Goal: Information Seeking & Learning: Check status

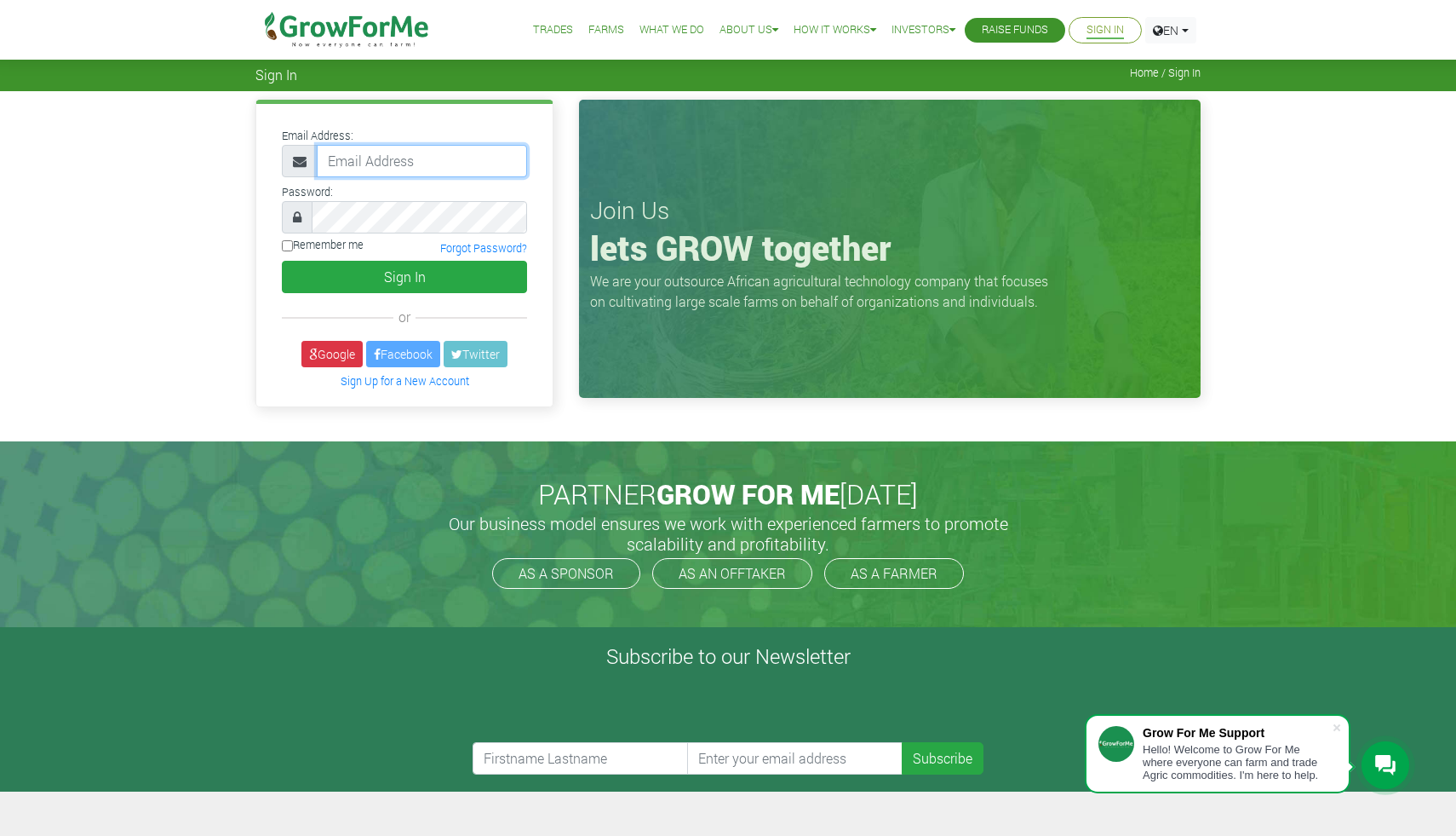
click at [466, 168] on input "email" at bounding box center [421, 160] width 211 height 32
click at [452, 192] on div "Password:" at bounding box center [404, 207] width 271 height 52
click at [449, 169] on input "email" at bounding box center [421, 160] width 211 height 32
click at [285, 243] on input "Remember me" at bounding box center [286, 245] width 11 height 11
checkbox input "true"
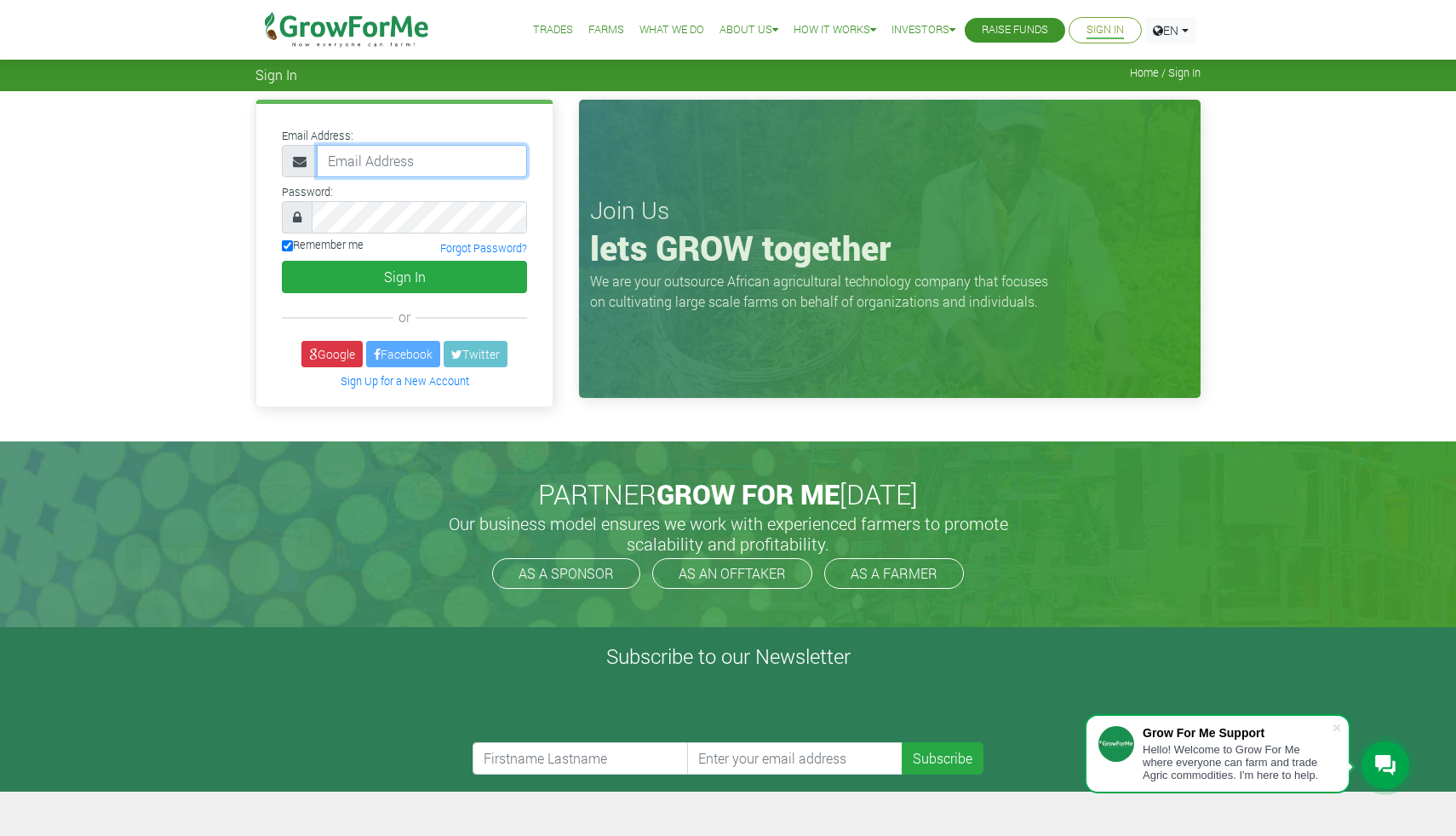
click at [385, 150] on input "email" at bounding box center [421, 160] width 211 height 32
type input "[EMAIL_ADDRESS][DOMAIN_NAME]"
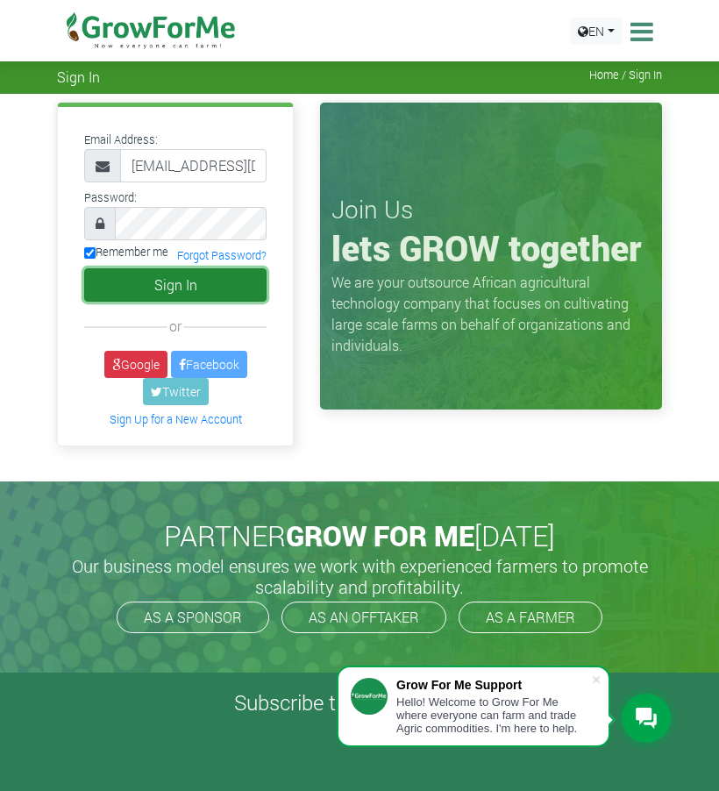
click at [170, 294] on button "Sign In" at bounding box center [175, 284] width 182 height 33
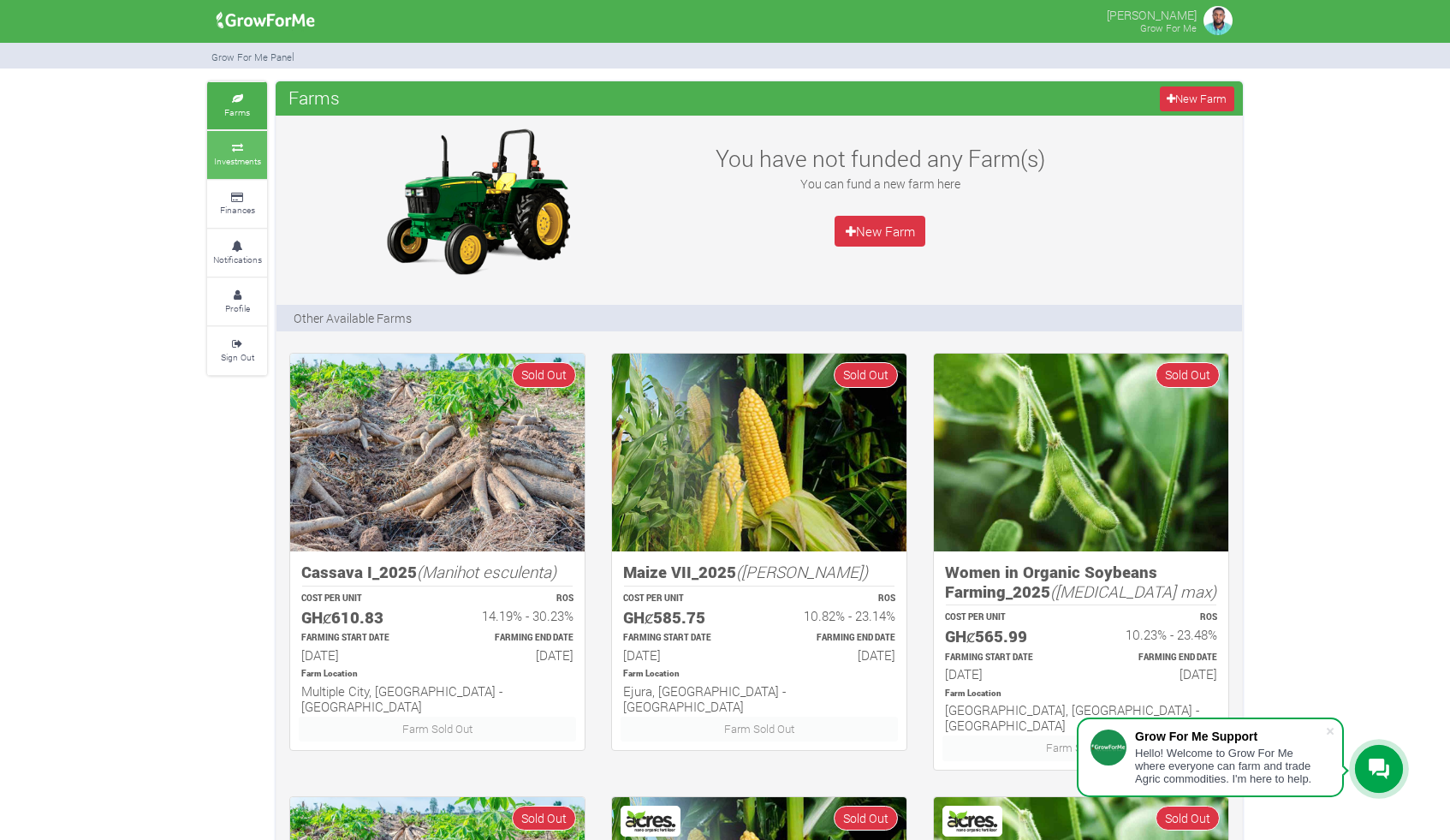
click at [250, 166] on link "Investments" at bounding box center [236, 154] width 60 height 47
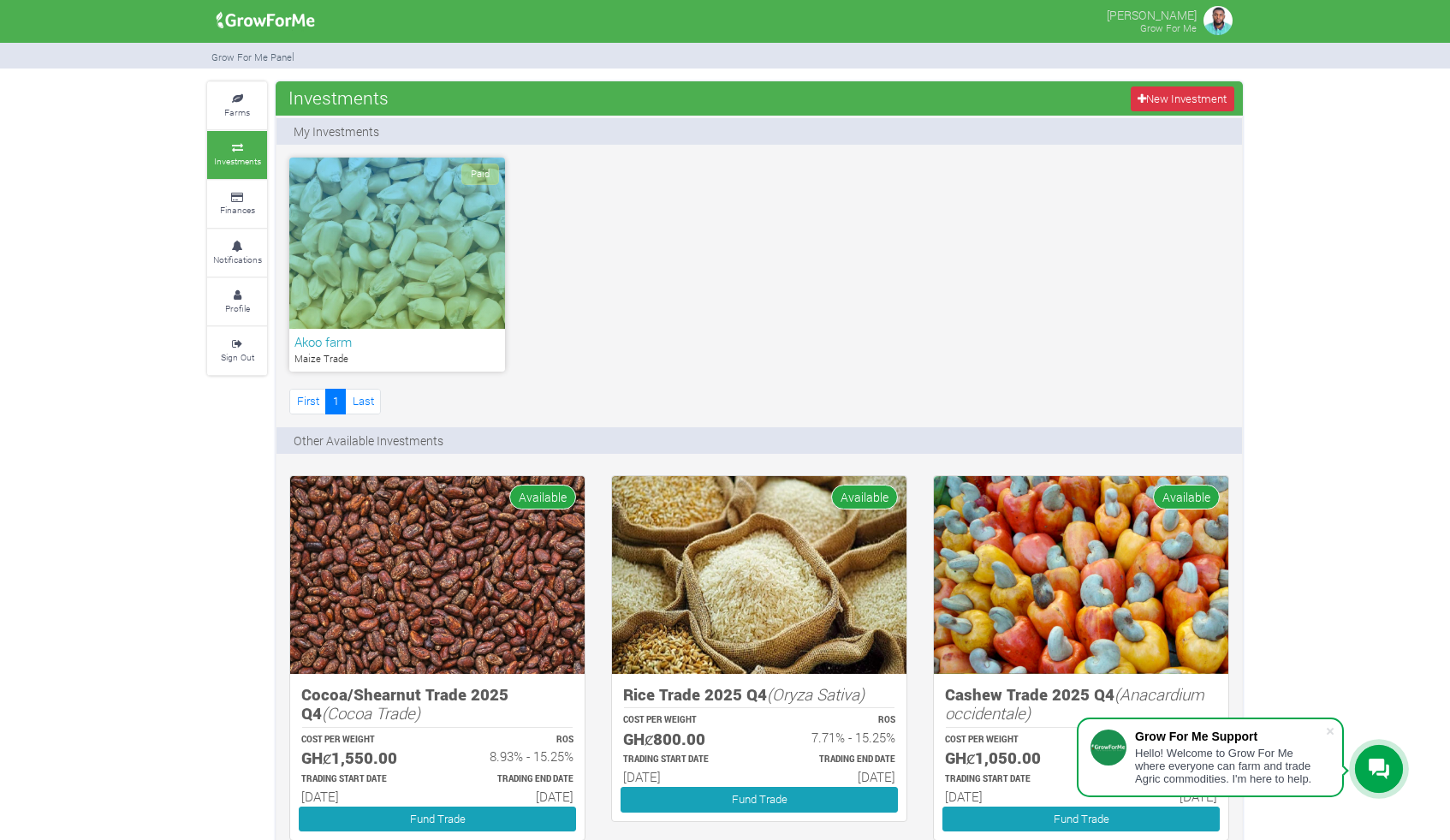
click at [420, 302] on div "Paid" at bounding box center [397, 242] width 216 height 171
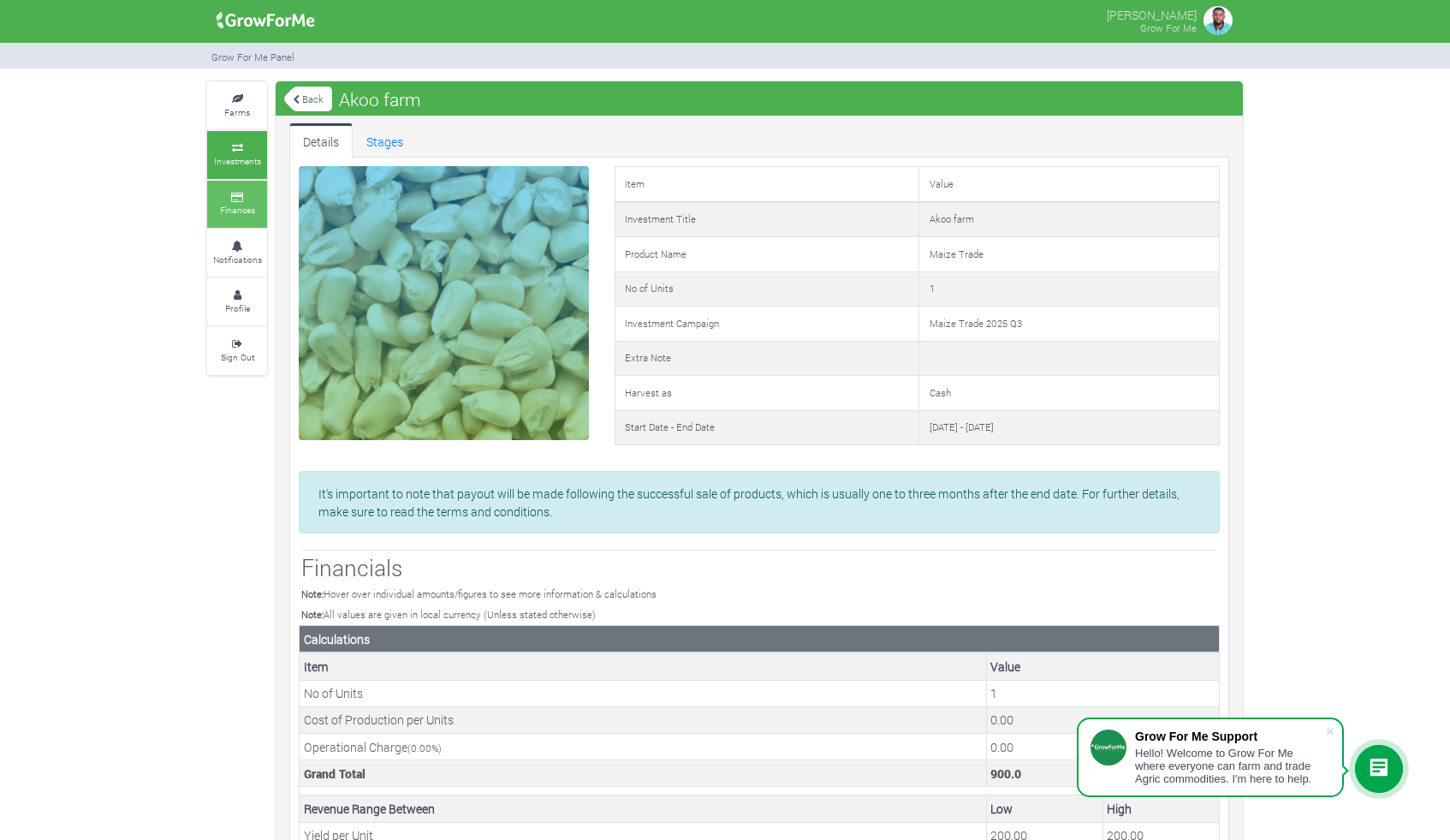
click at [213, 197] on icon at bounding box center [237, 197] width 52 height 9
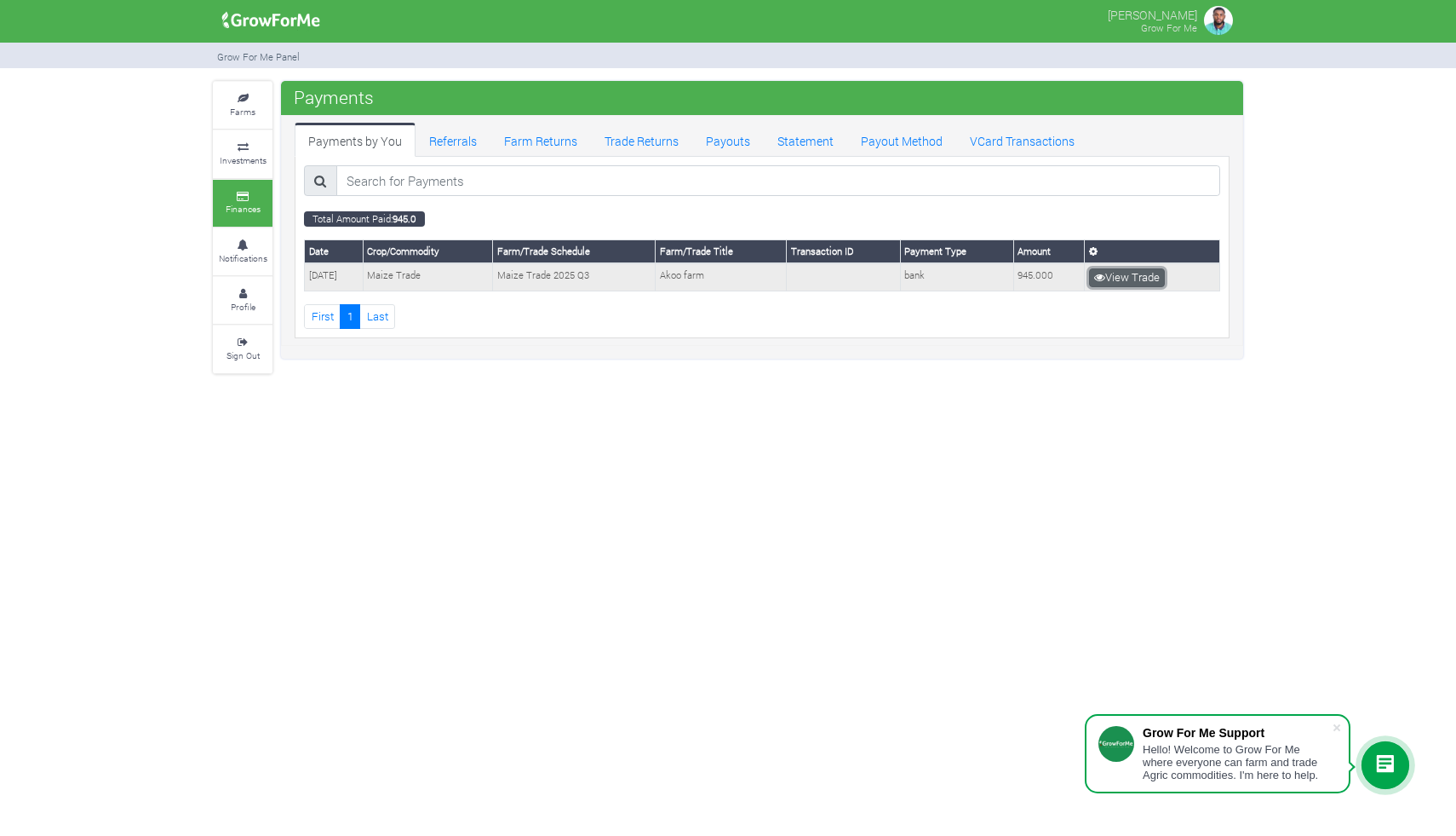
click at [1096, 282] on icon at bounding box center [1099, 277] width 11 height 11
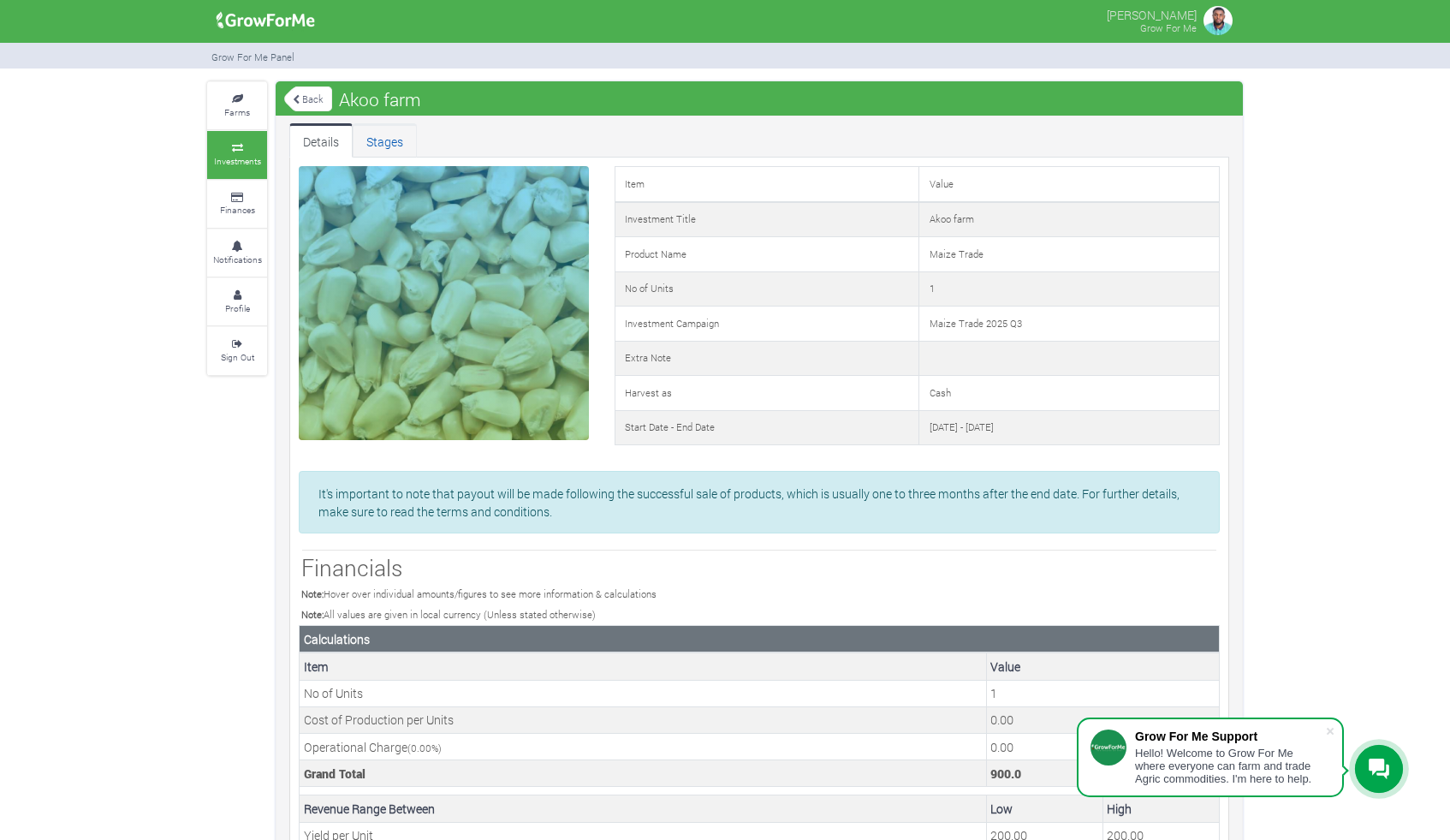
click at [365, 149] on link "Stages" at bounding box center [384, 140] width 64 height 34
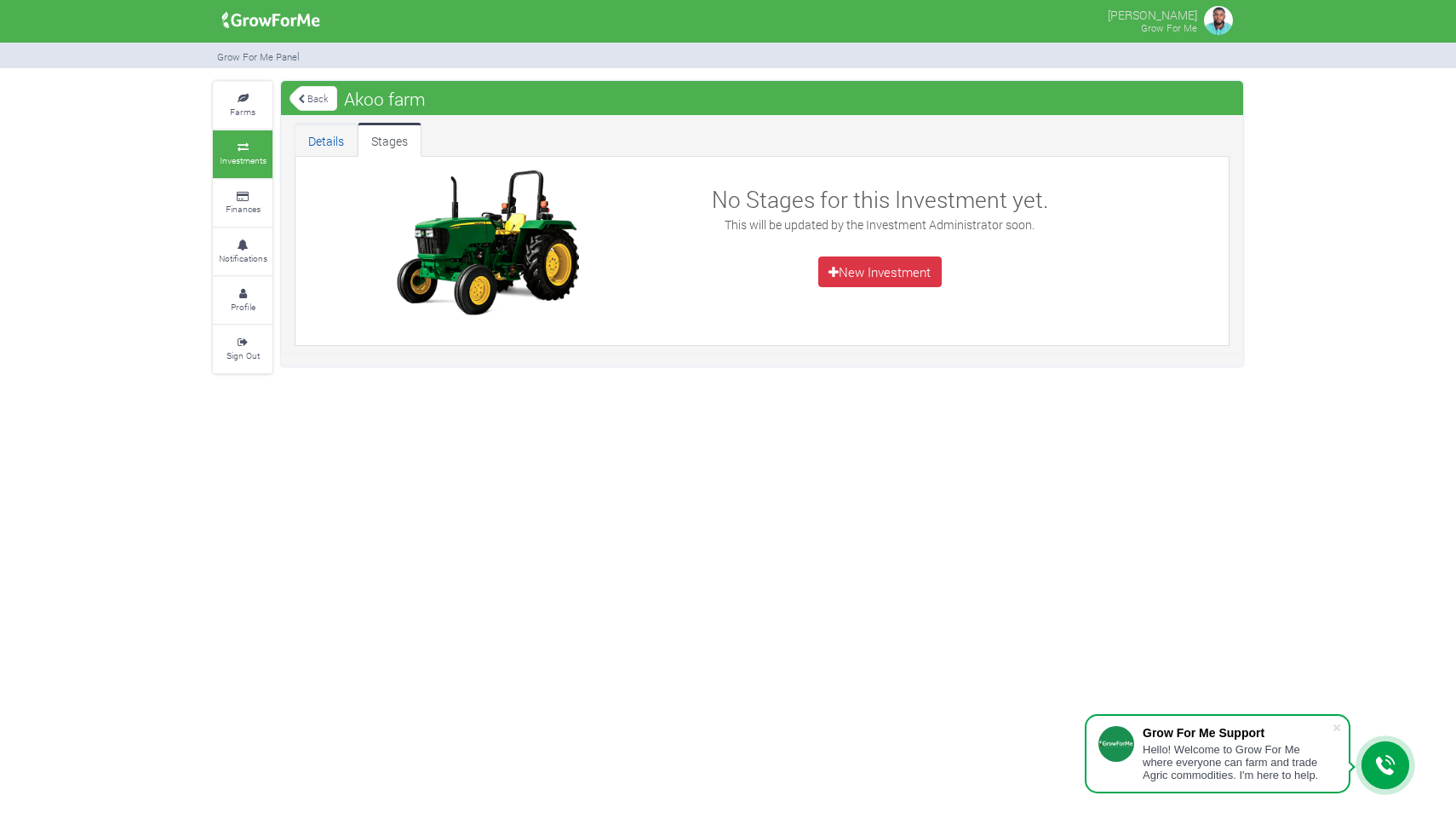
click at [337, 151] on link "Details" at bounding box center [326, 139] width 63 height 34
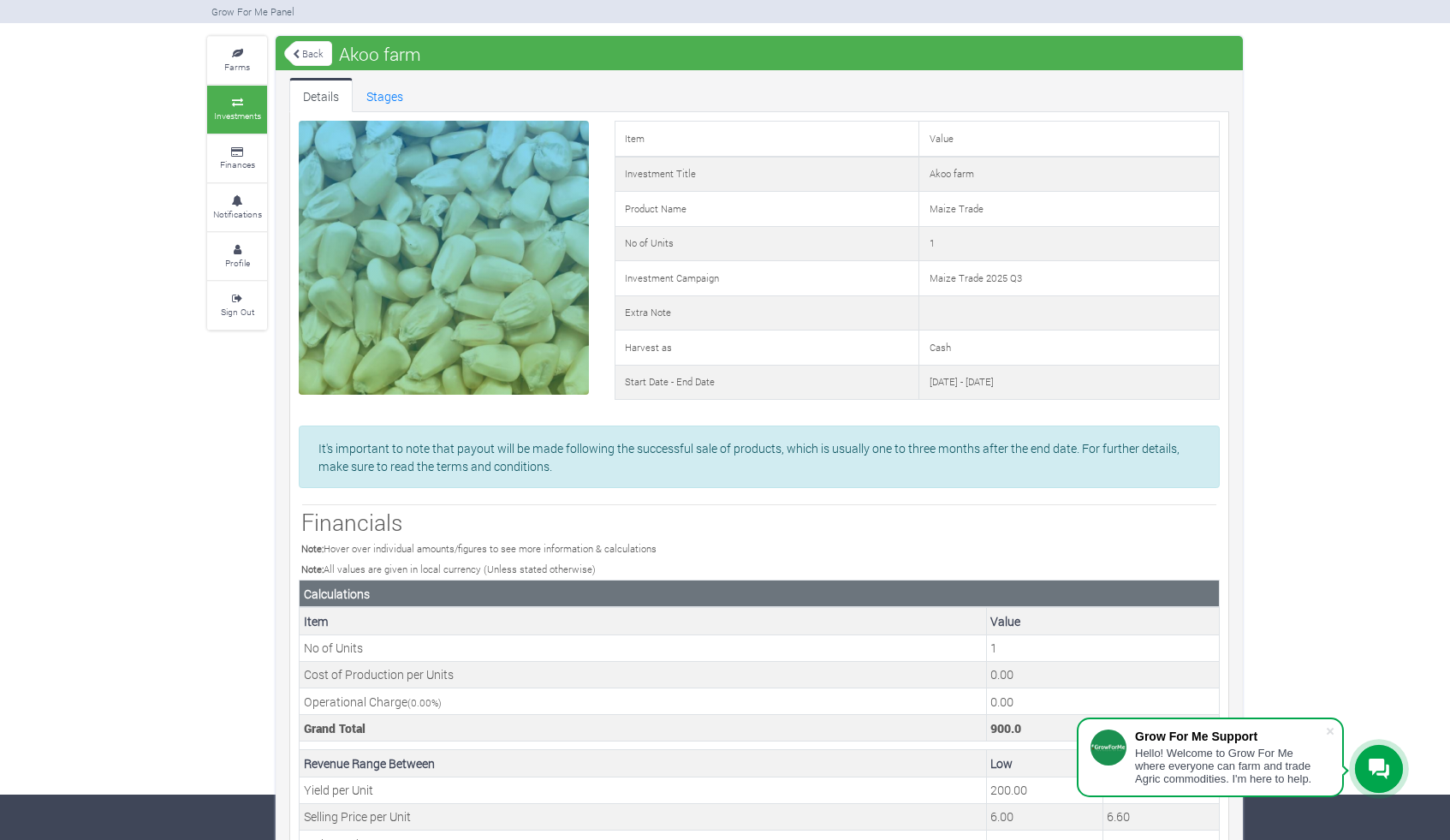
scroll to position [46, 0]
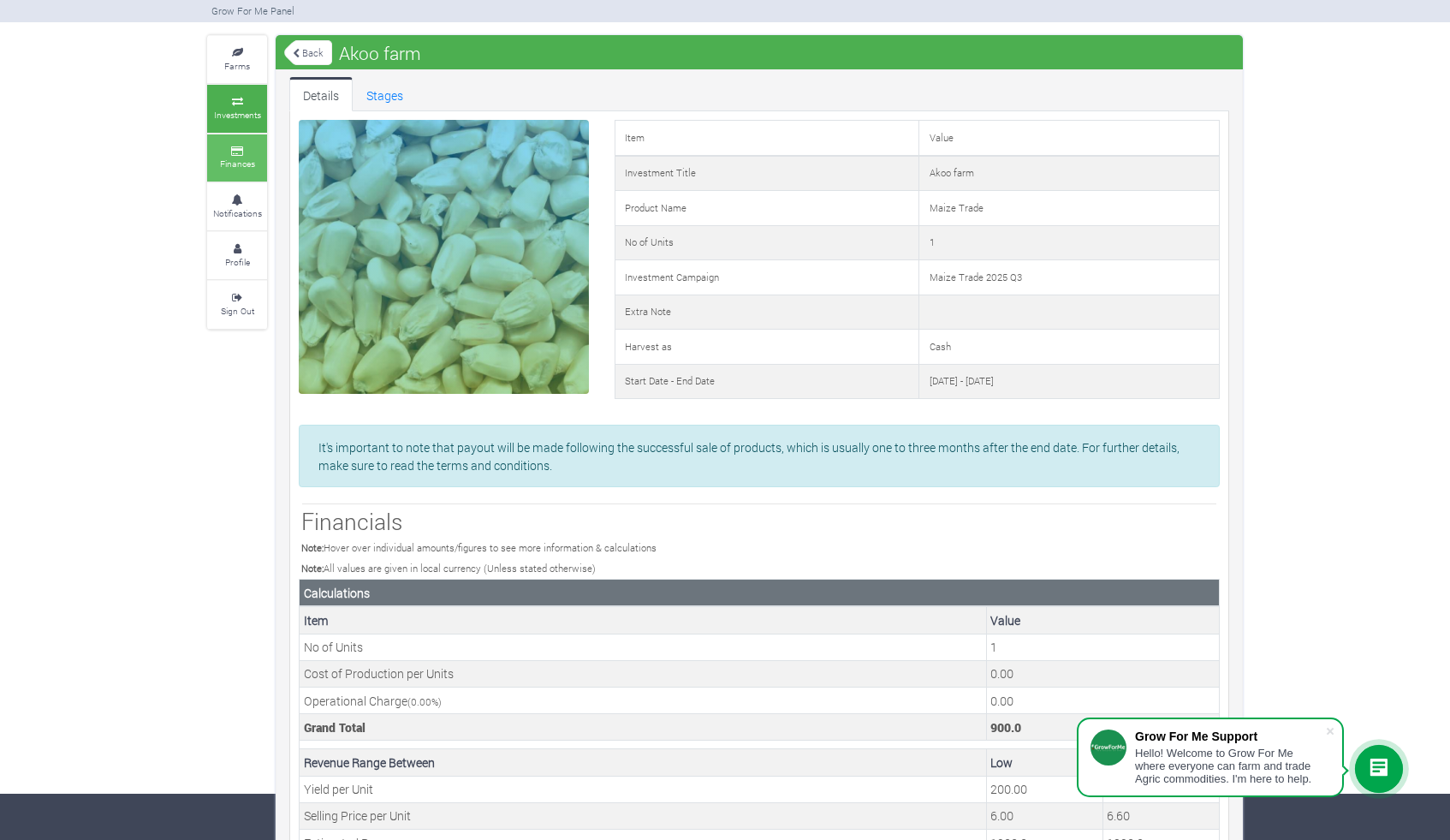
click at [233, 175] on link "Finances" at bounding box center [236, 158] width 60 height 47
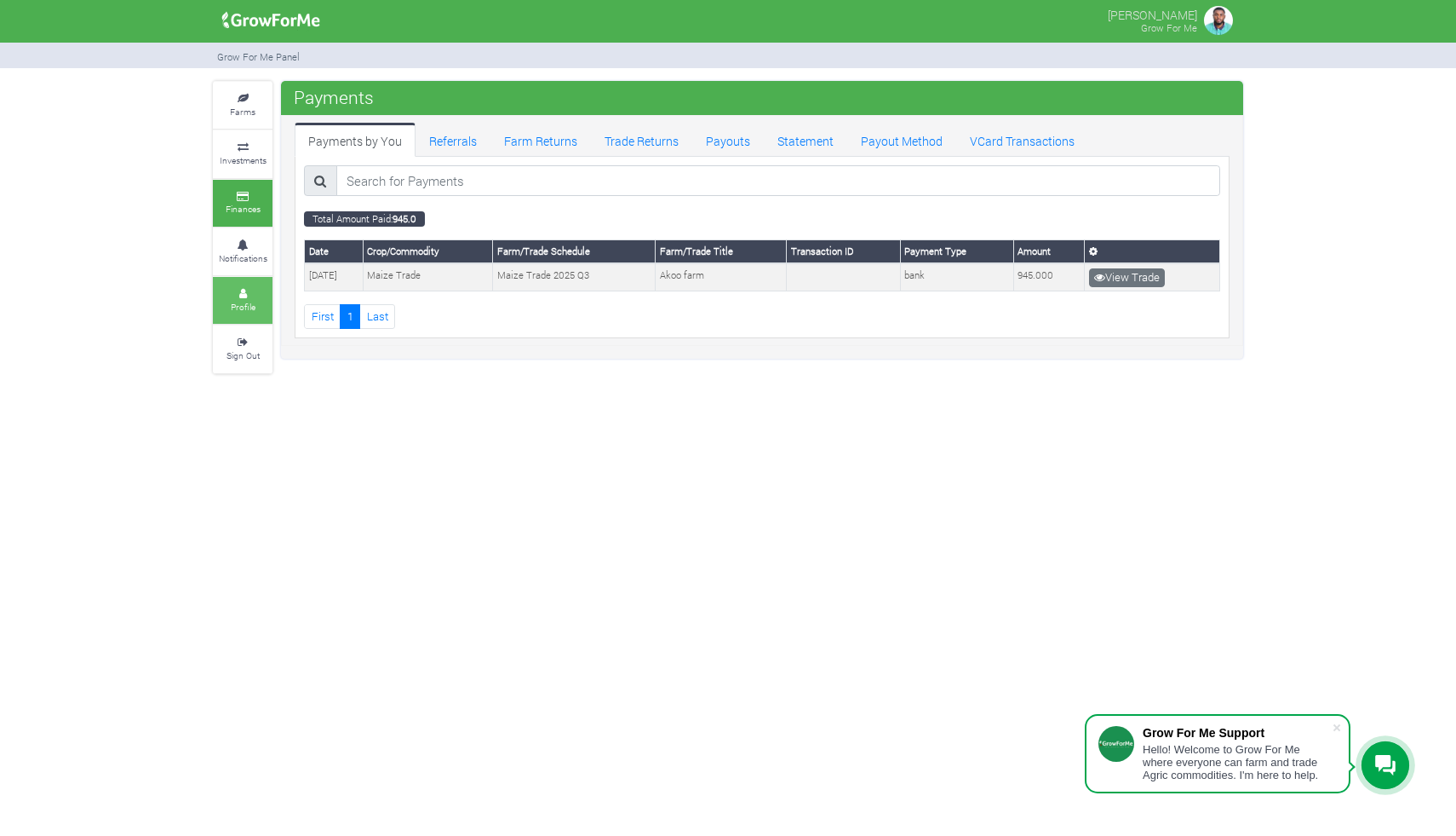
click at [261, 289] on icon at bounding box center [243, 293] width 51 height 9
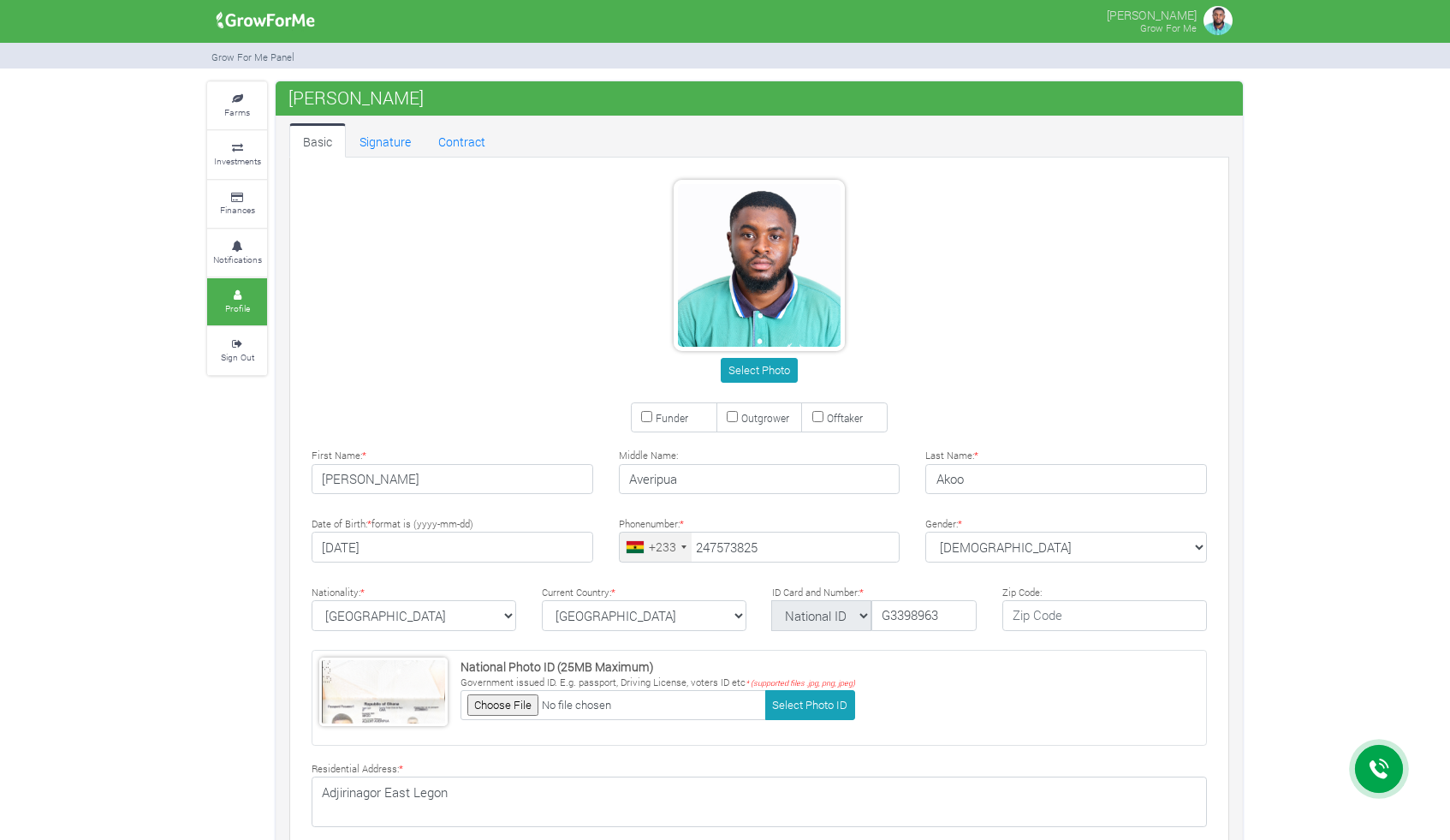
type input "24 757 3825"
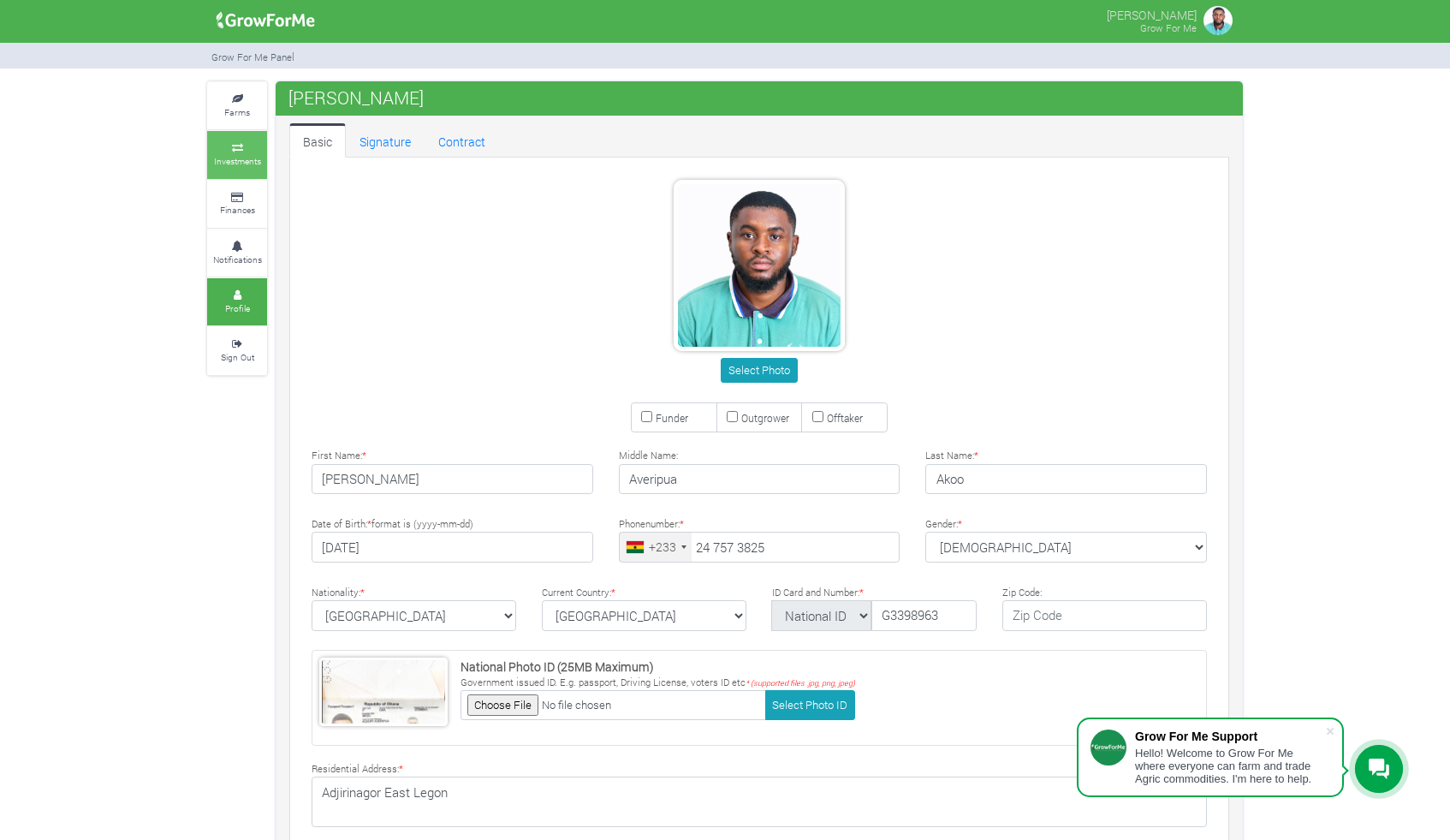
click at [218, 132] on link "Investments" at bounding box center [236, 154] width 60 height 47
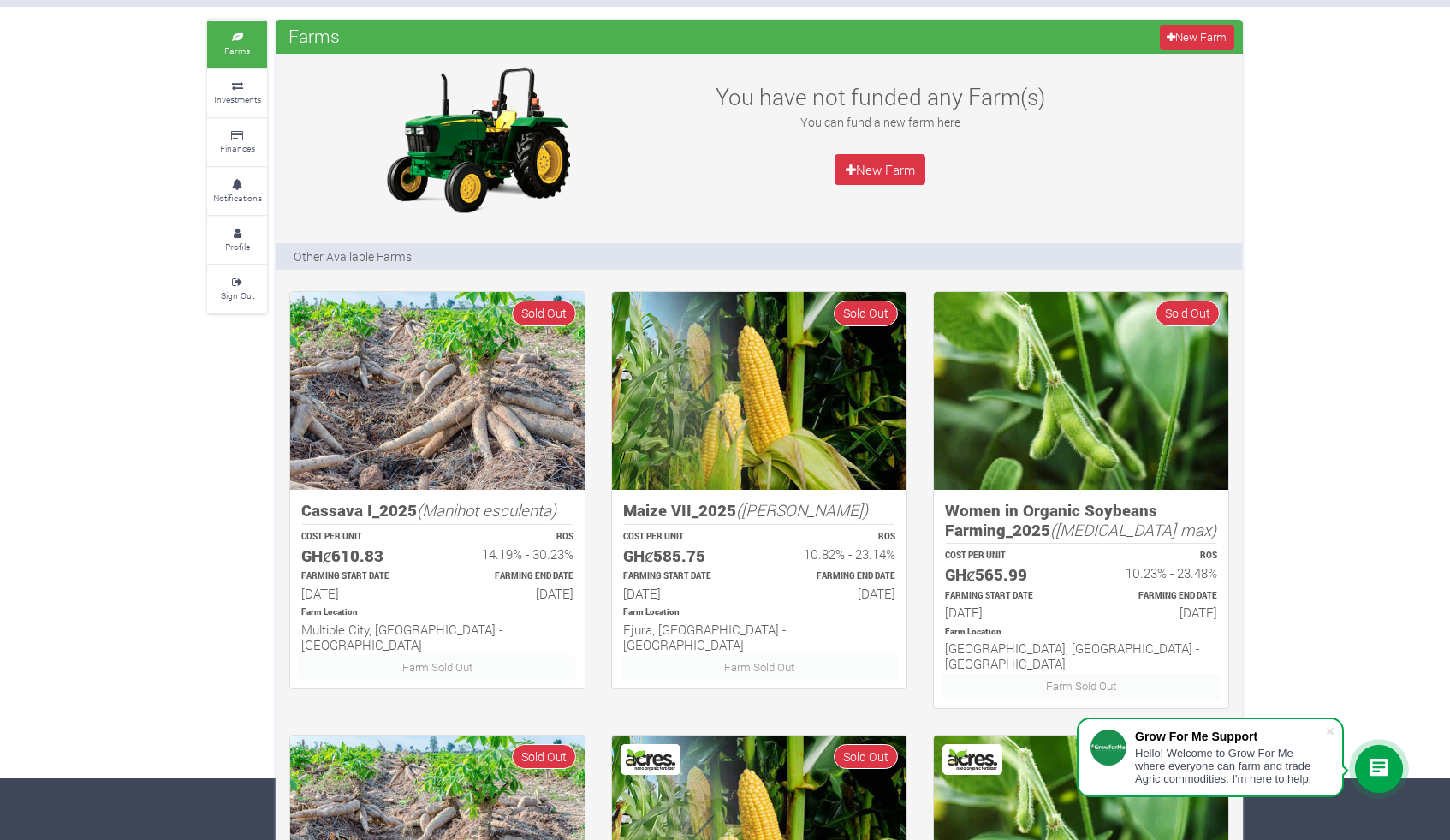
scroll to position [67, 0]
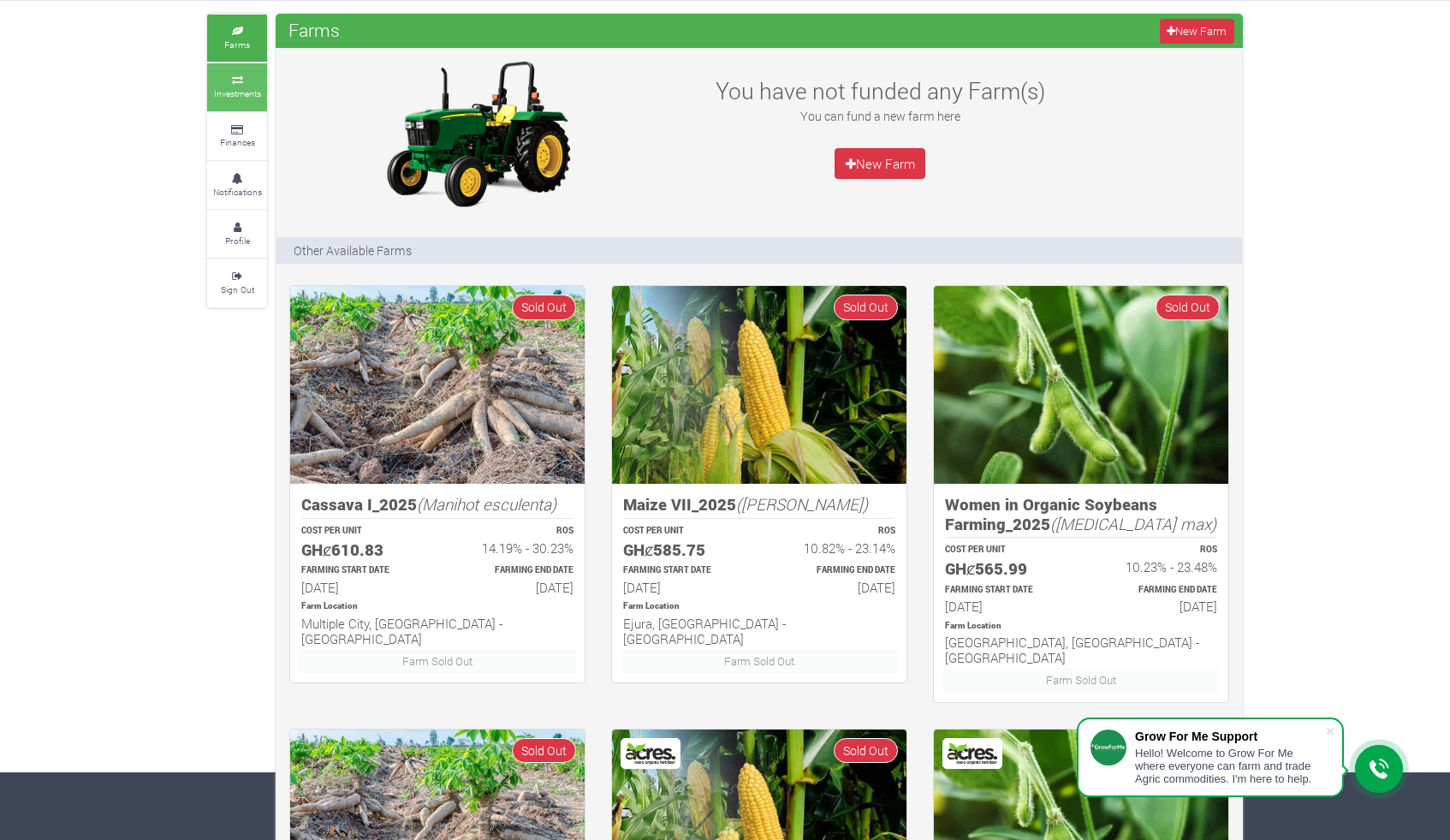
click at [232, 101] on link "Investments" at bounding box center [236, 87] width 60 height 47
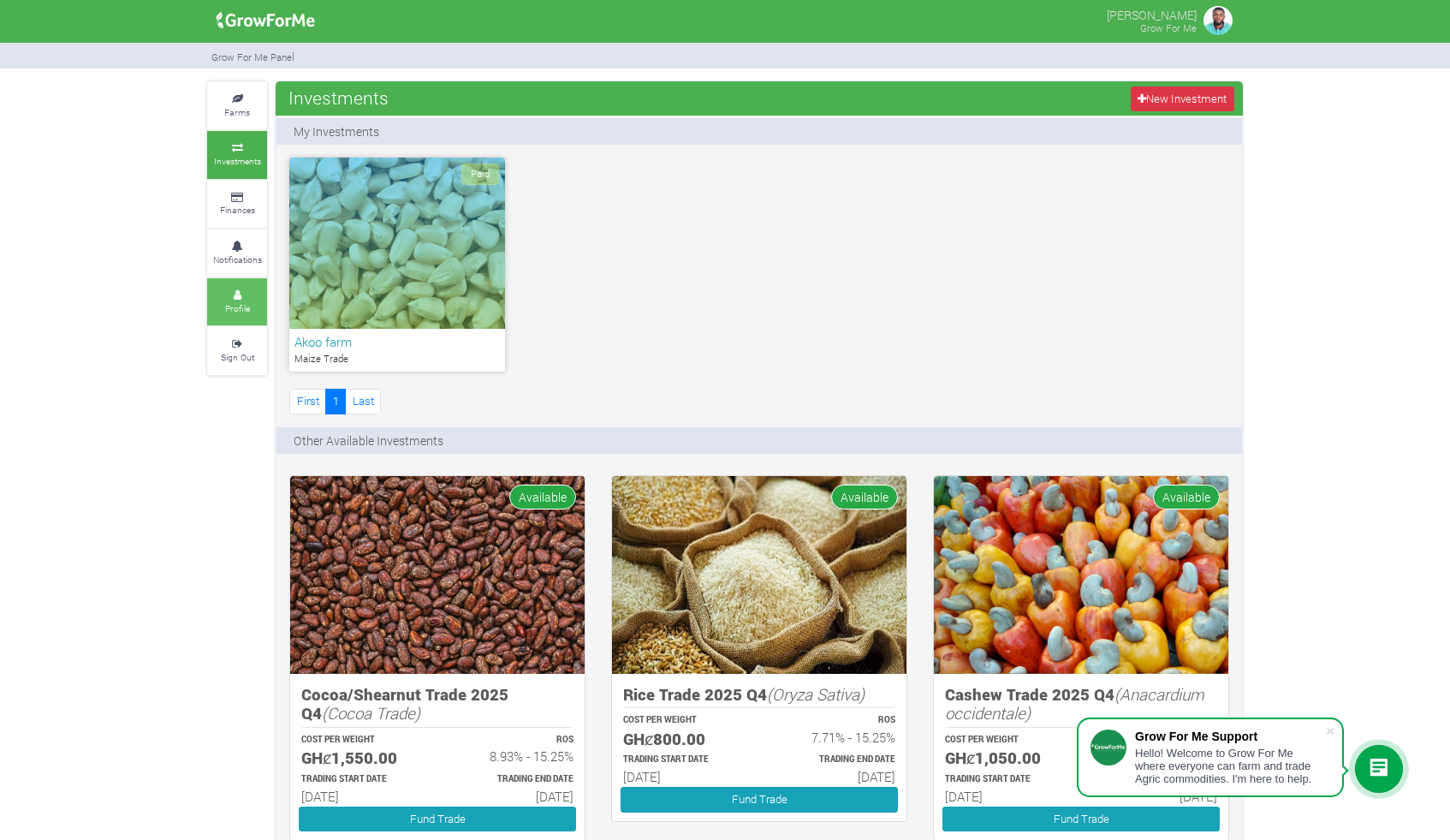
click at [248, 278] on link "Profile" at bounding box center [236, 301] width 60 height 47
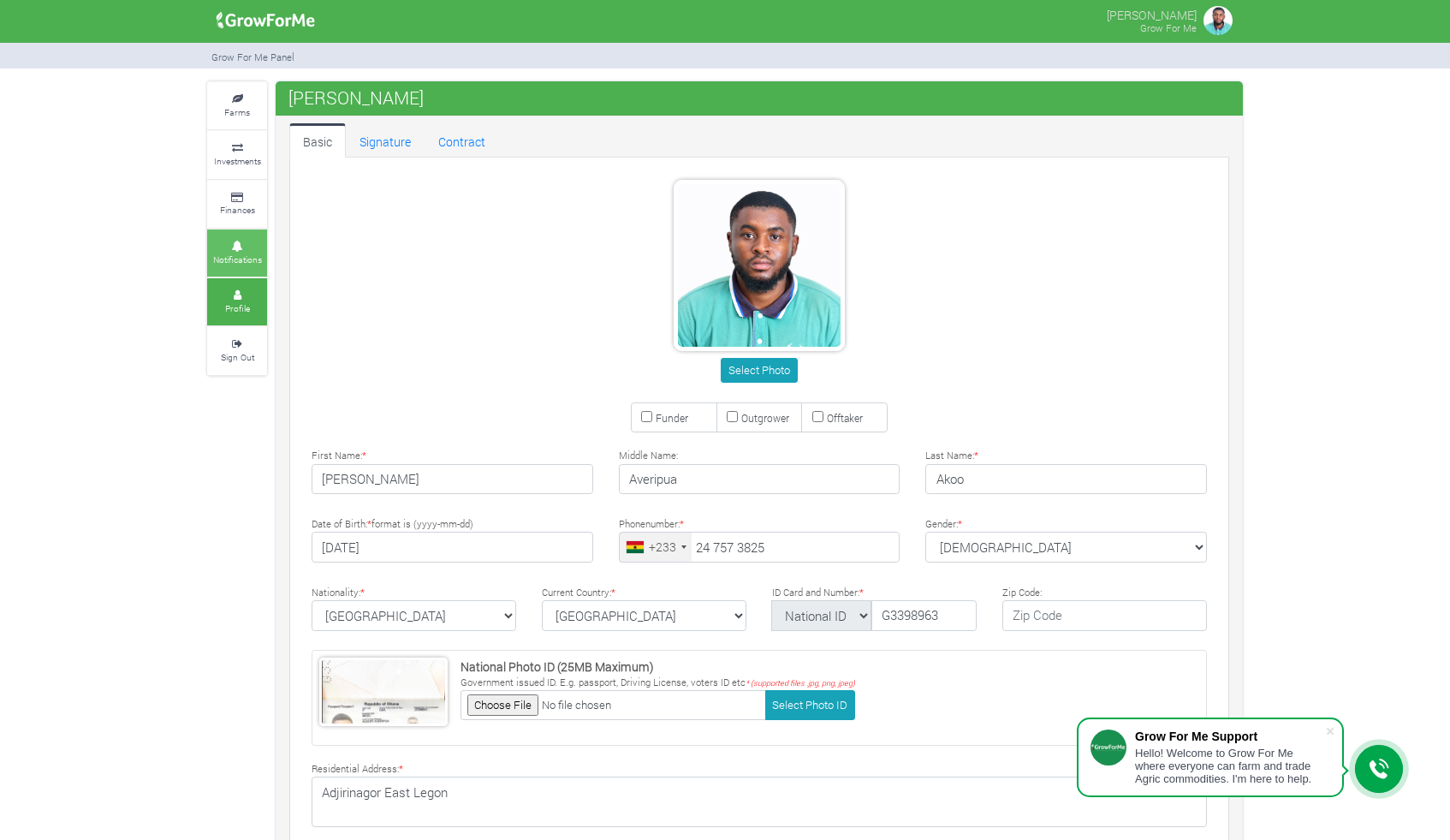
click at [242, 254] on small "Notifications" at bounding box center [237, 260] width 49 height 12
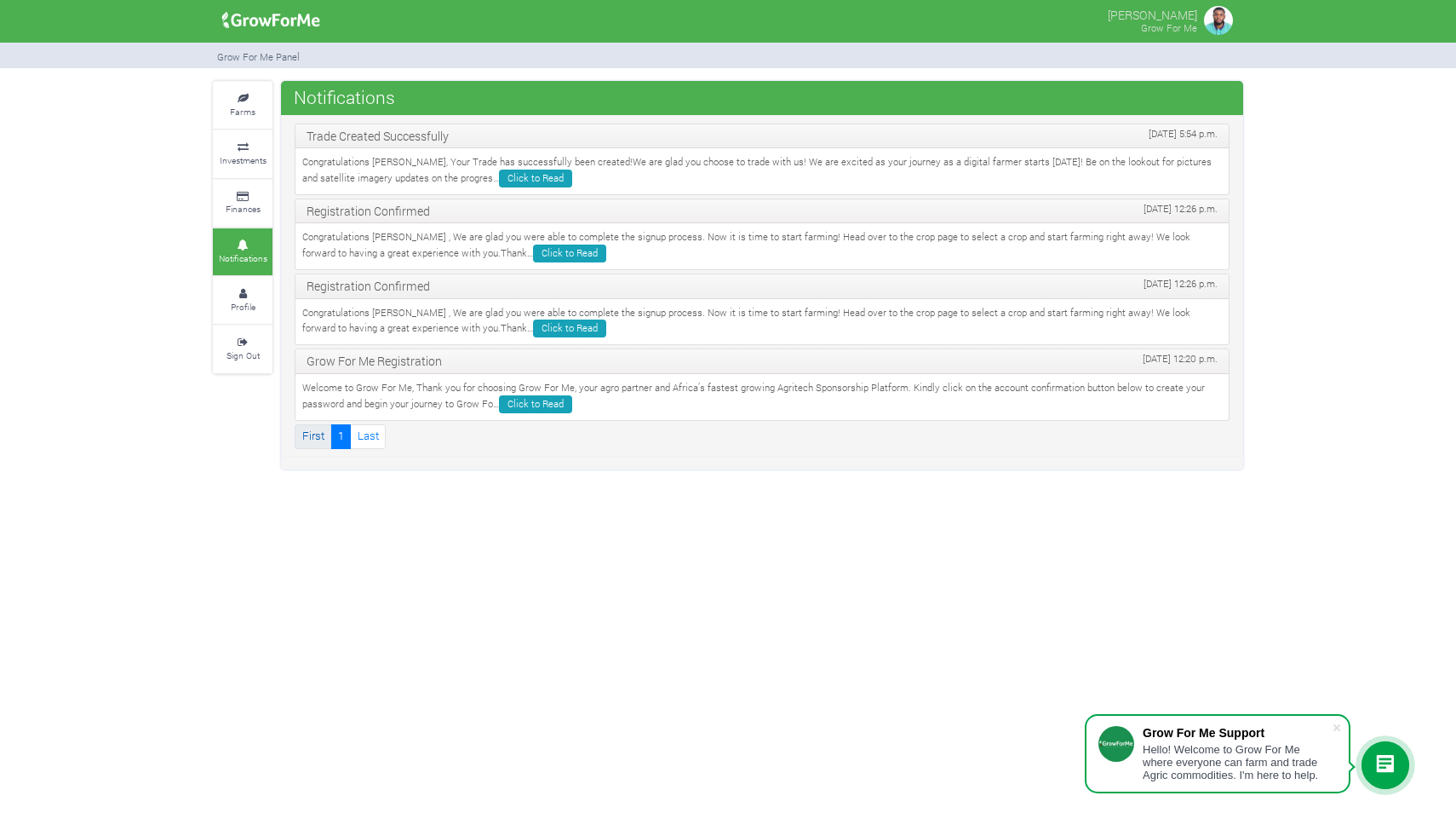
click at [306, 434] on link "First" at bounding box center [314, 436] width 37 height 24
click at [363, 439] on link "Last" at bounding box center [368, 436] width 36 height 24
click at [238, 115] on small "Farms" at bounding box center [243, 112] width 25 height 12
